Goal: Go to known website: Access a specific website the user already knows

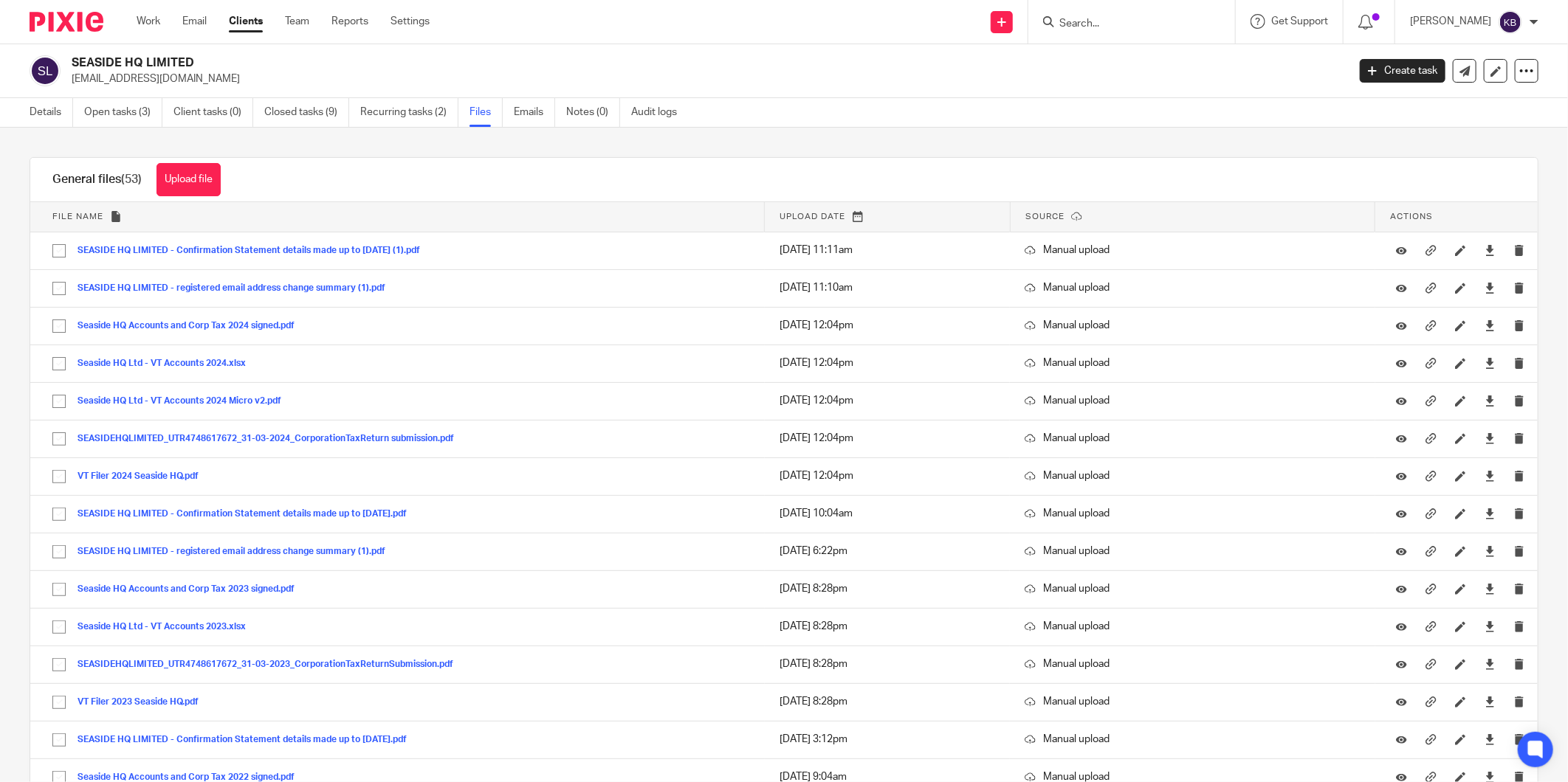
scroll to position [1406, 0]
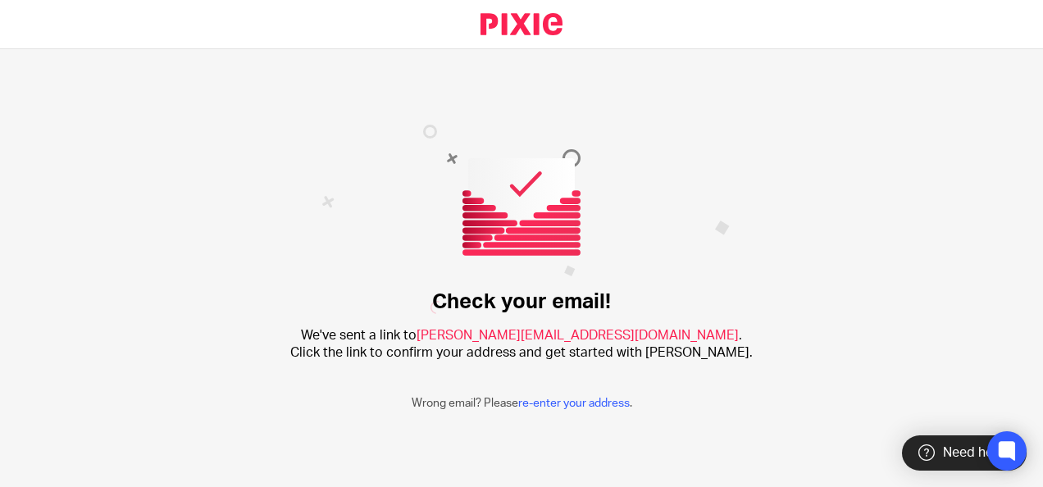
click at [566, 332] on span "kate@bicknells.net" at bounding box center [578, 335] width 322 height 13
click at [550, 401] on link "re-enter your address" at bounding box center [574, 403] width 112 height 11
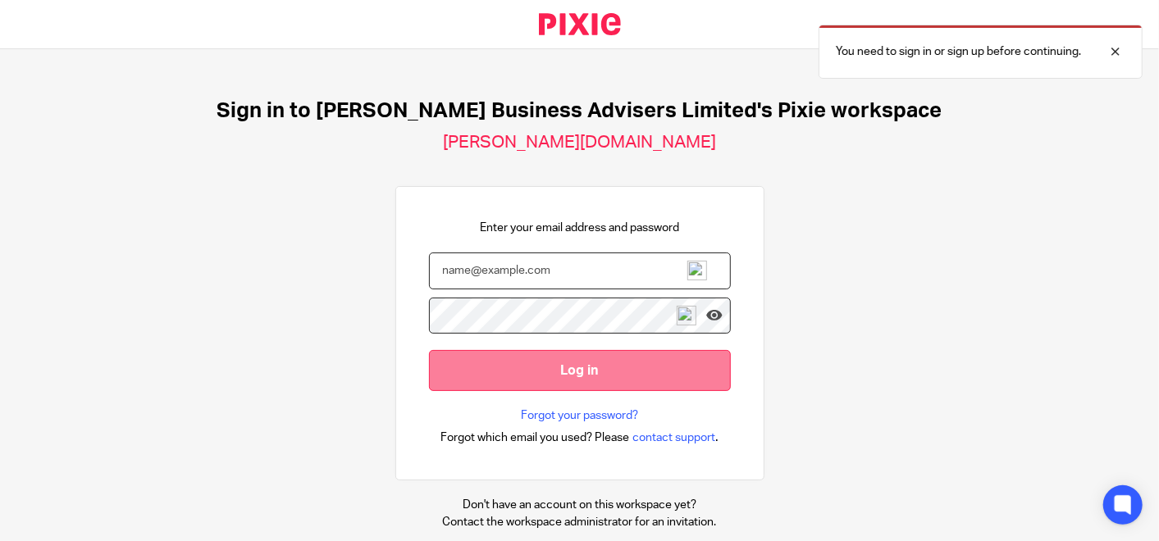
type input "[PERSON_NAME][EMAIL_ADDRESS][DOMAIN_NAME]"
click at [567, 369] on input "Log in" at bounding box center [580, 370] width 302 height 40
